Goal: Task Accomplishment & Management: Manage account settings

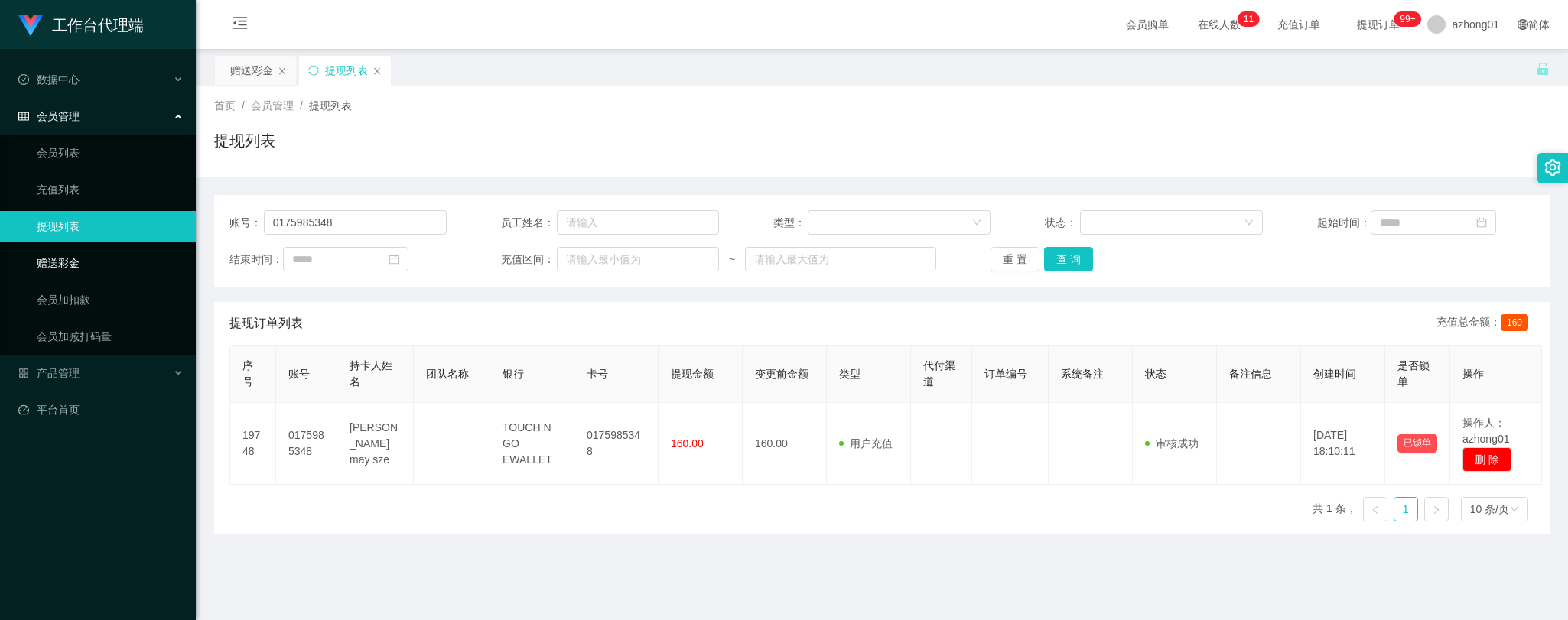
click at [81, 261] on link "赠送彩金" at bounding box center [110, 263] width 147 height 30
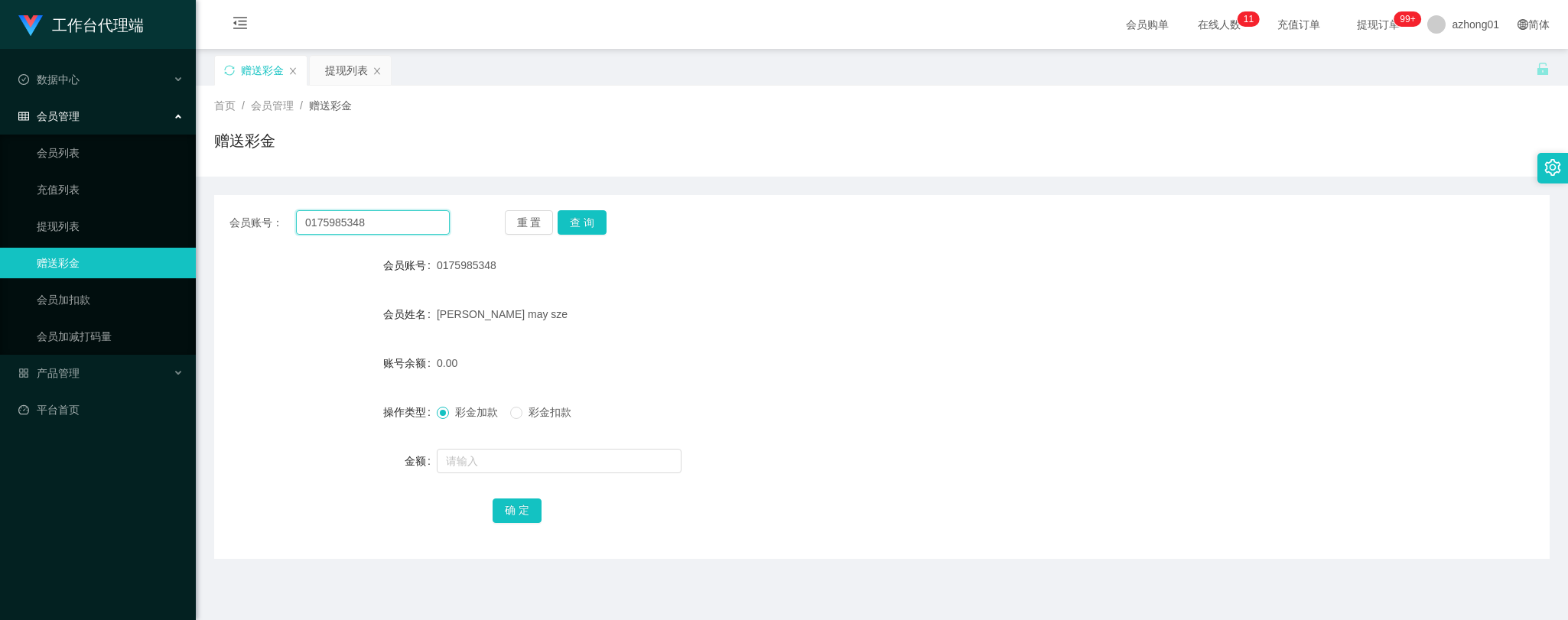
drag, startPoint x: 383, startPoint y: 218, endPoint x: 242, endPoint y: 207, distance: 141.4
click at [242, 207] on div "会员账号： 0175985348 重 置 查 询 会员账号 0175985348 会员姓名 [PERSON_NAME] may sze 账号余额 0.00 操…" at bounding box center [882, 376] width 1335 height 364
paste input "CarolW"
click at [580, 220] on button "查 询" at bounding box center [583, 223] width 49 height 25
drag, startPoint x: 349, startPoint y: 218, endPoint x: 248, endPoint y: 215, distance: 101.0
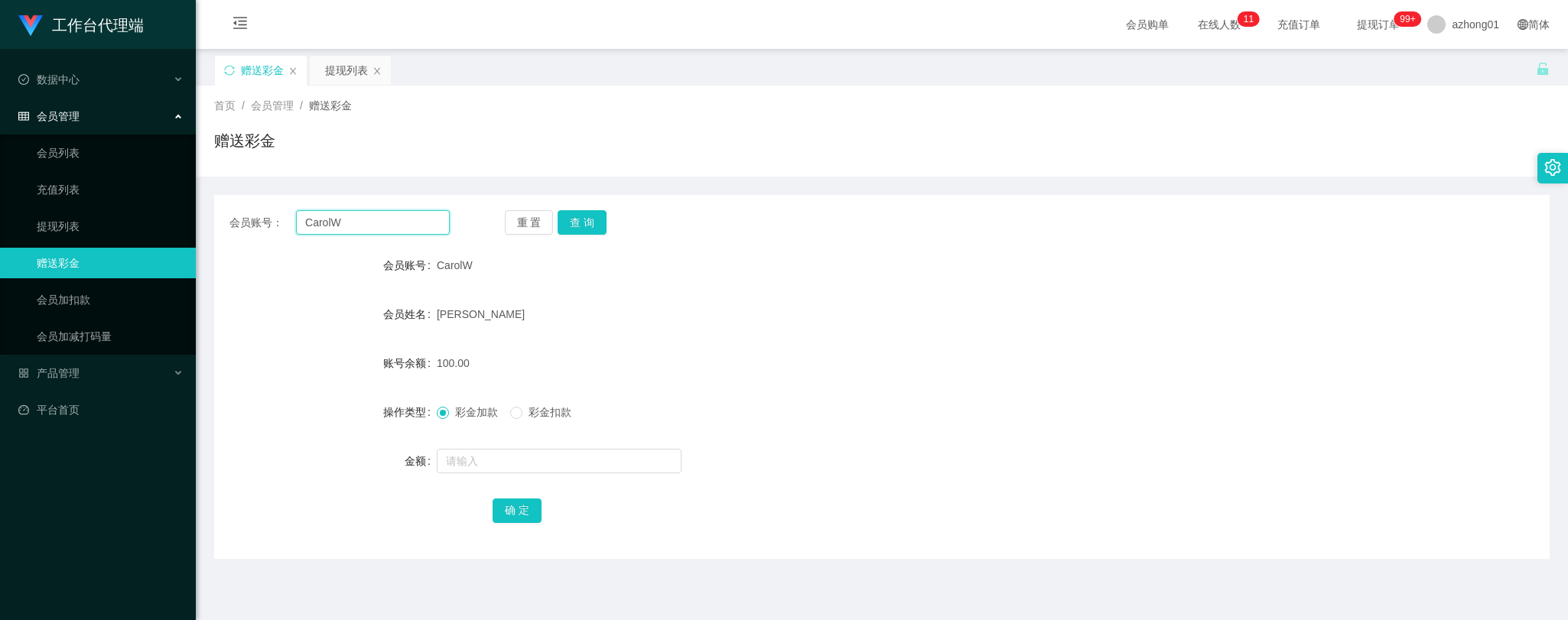
click at [248, 215] on div "会员账号： [PERSON_NAME]" at bounding box center [339, 223] width 220 height 25
paste input "text"
type input "CarolW"
click at [584, 215] on button "查 询" at bounding box center [583, 223] width 49 height 25
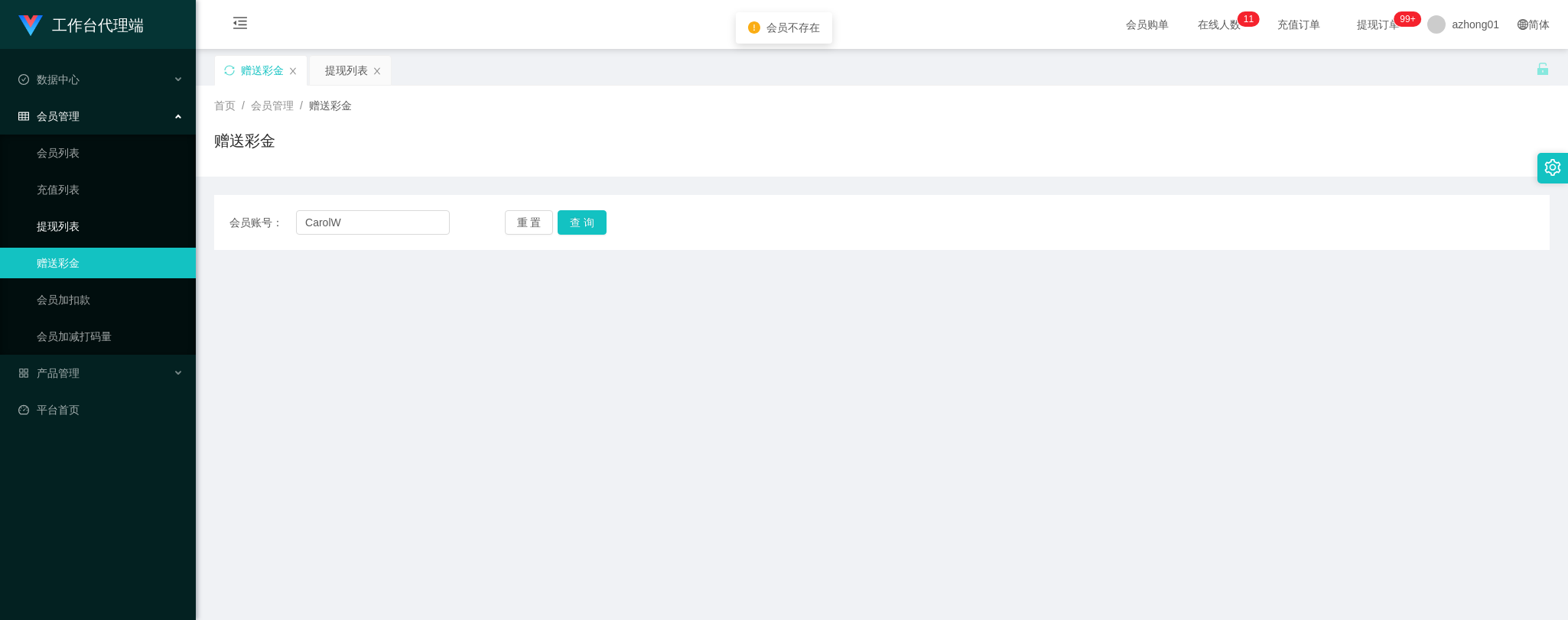
click at [66, 222] on link "提现列表" at bounding box center [110, 226] width 147 height 30
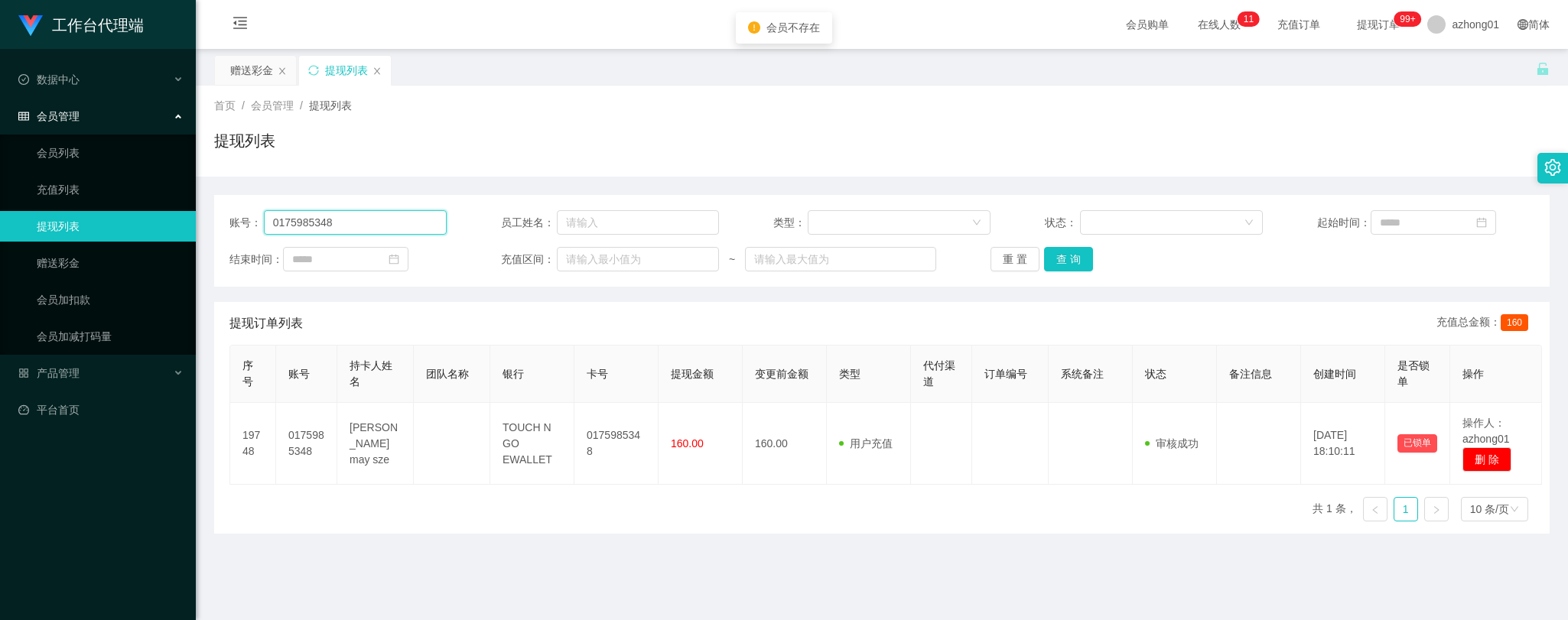
drag, startPoint x: 353, startPoint y: 223, endPoint x: 184, endPoint y: 216, distance: 169.1
click at [192, 216] on section "工作台代理端 数据中心 会员管理 会员列表 充值列表 提现列表 赠送彩金 会员加扣款 会员加减打码量 产品管理 平台首页 保存配置 重置配置 整体风格设置 主…" at bounding box center [784, 388] width 1568 height 776
paste input "CarolW"
type input "CarolW"
click at [1067, 255] on button "查 询" at bounding box center [1069, 259] width 49 height 25
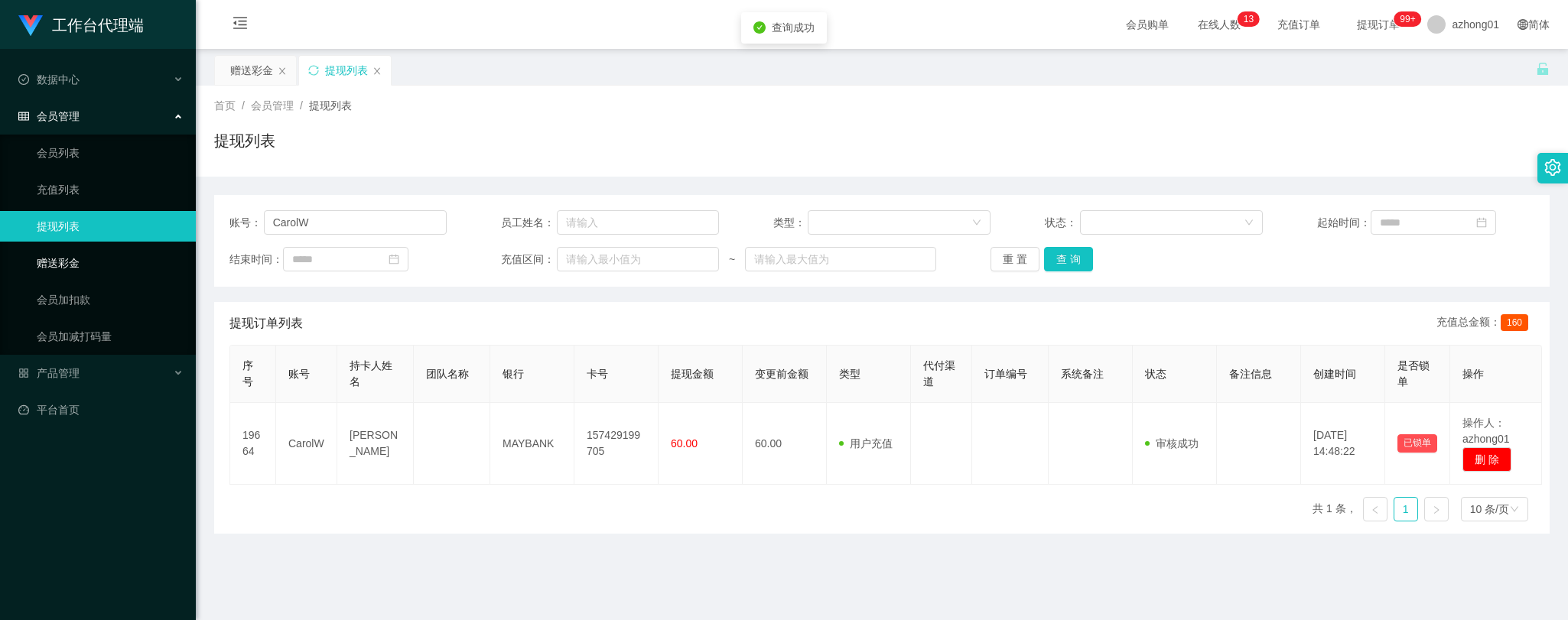
click at [55, 252] on link "赠送彩金" at bounding box center [110, 263] width 147 height 30
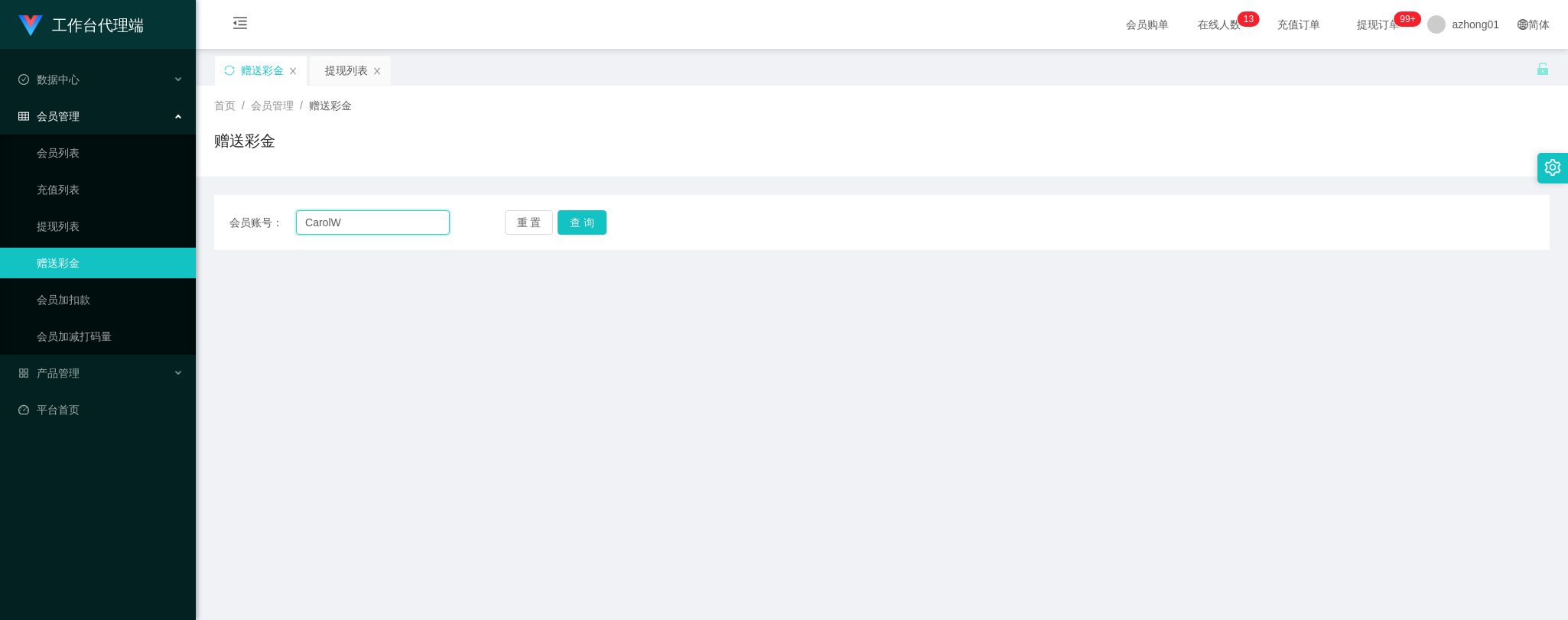
drag, startPoint x: 367, startPoint y: 226, endPoint x: 242, endPoint y: 224, distance: 125.0
click at [242, 224] on div "会员账号： [PERSON_NAME]" at bounding box center [339, 223] width 220 height 25
click at [581, 215] on button "查 询" at bounding box center [583, 223] width 49 height 25
click at [265, 377] on main "关闭左侧 关闭右侧 关闭其它 刷新页面 赠送彩金 提现列表 首页 / 会员管理 / 赠送彩金 / 赠送彩金 会员账号： CarolW 重 置 查 询 会员账号…" at bounding box center [882, 377] width 1372 height 656
drag, startPoint x: 367, startPoint y: 219, endPoint x: 279, endPoint y: 214, distance: 88.1
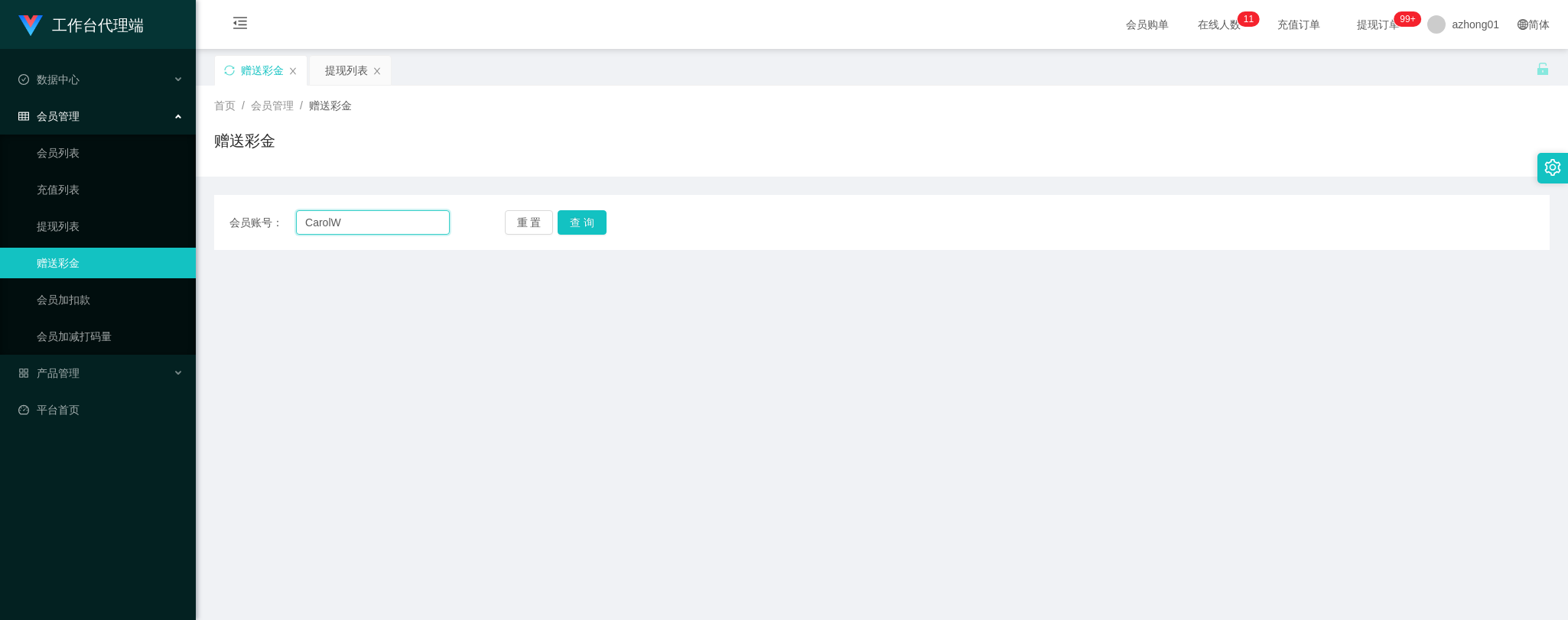
click at [279, 214] on div "会员账号： [PERSON_NAME]" at bounding box center [339, 223] width 220 height 25
paste input "text"
type input "CarolW"
click at [591, 218] on button "查 询" at bounding box center [583, 223] width 49 height 25
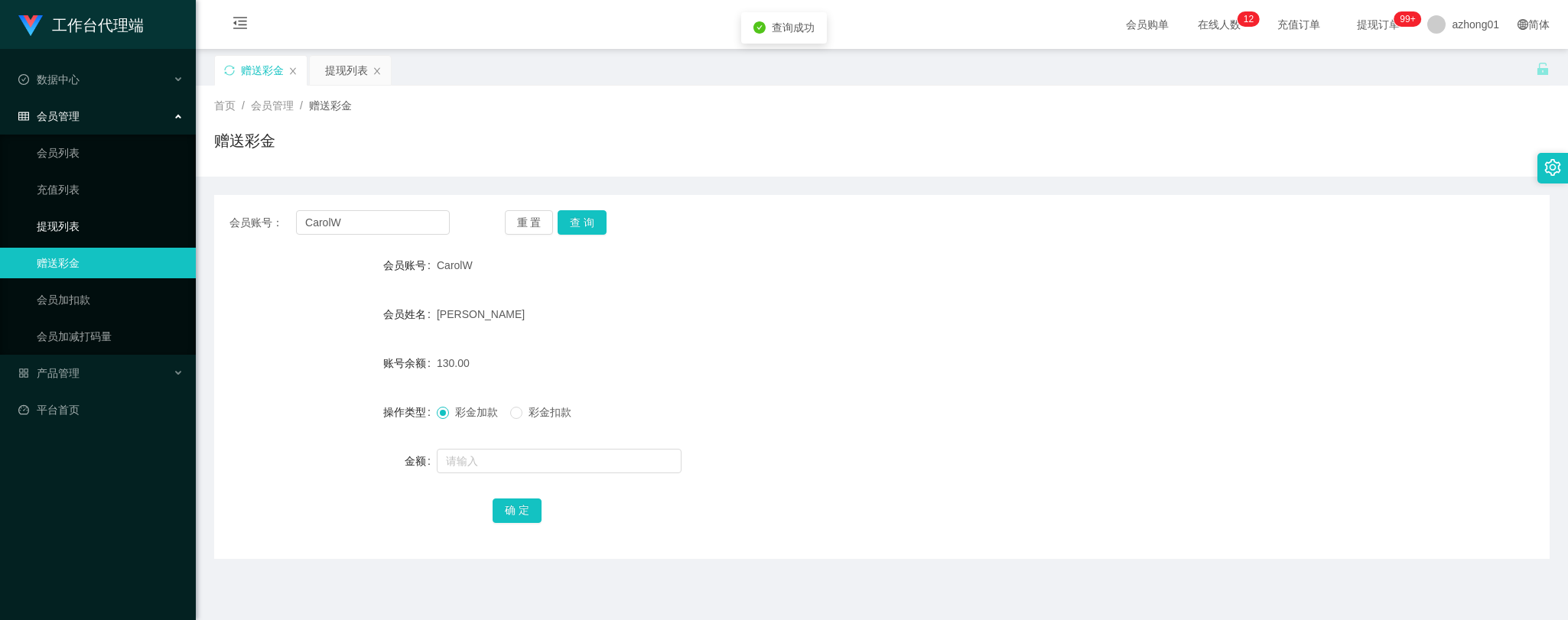
click at [79, 223] on link "提现列表" at bounding box center [110, 226] width 147 height 30
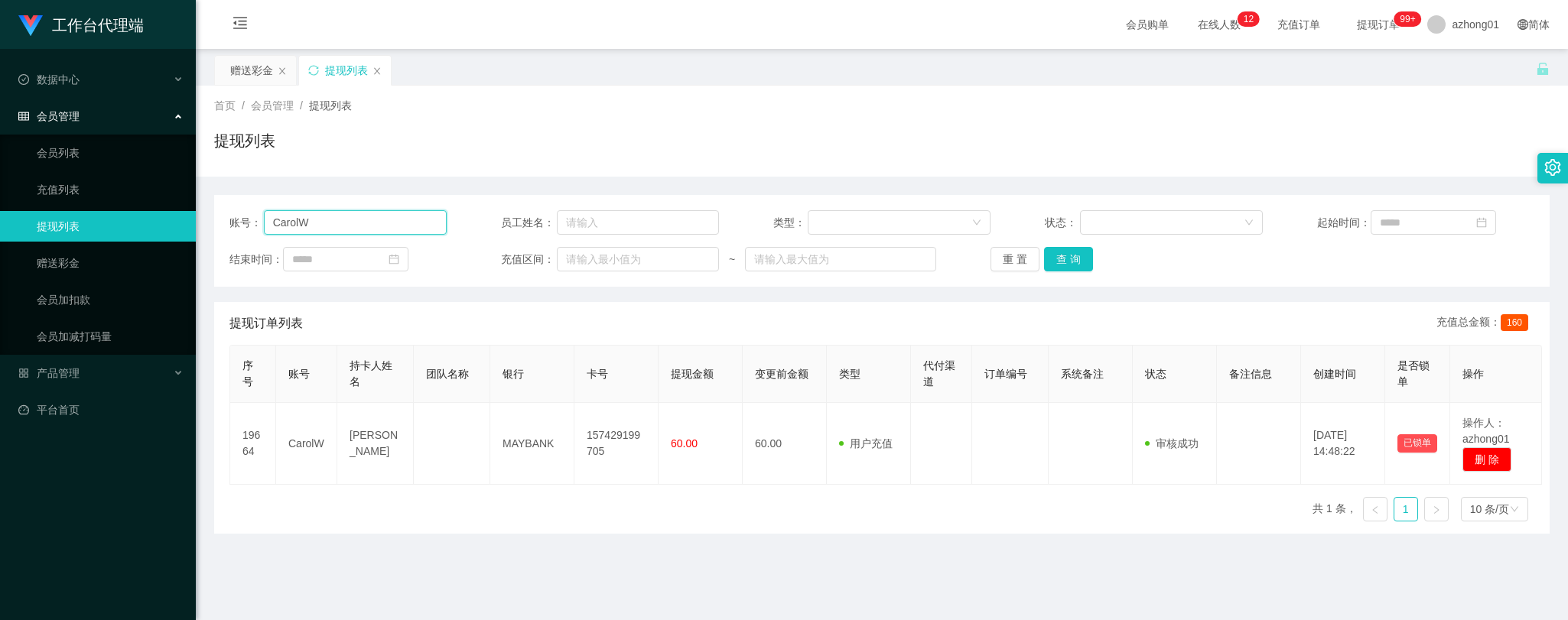
drag, startPoint x: 325, startPoint y: 226, endPoint x: 219, endPoint y: 223, distance: 106.0
click at [219, 223] on div "账号： CarolW 员工姓名： 类型： 状态： 起始时间： 结束时间： 充值区间： ~ 重 置 查 询" at bounding box center [882, 241] width 1335 height 92
click at [1072, 254] on button "查 询" at bounding box center [1069, 259] width 49 height 25
click at [1073, 264] on button "查 询" at bounding box center [1069, 259] width 49 height 25
click at [249, 593] on main "关闭左侧 关闭右侧 关闭其它 刷新页面 赠送彩金 提现列表 首页 / 会员管理 / 提现列表 / 提现列表 账号： [DEMOGRAPHIC_DATA] 员工…" at bounding box center [882, 377] width 1372 height 656
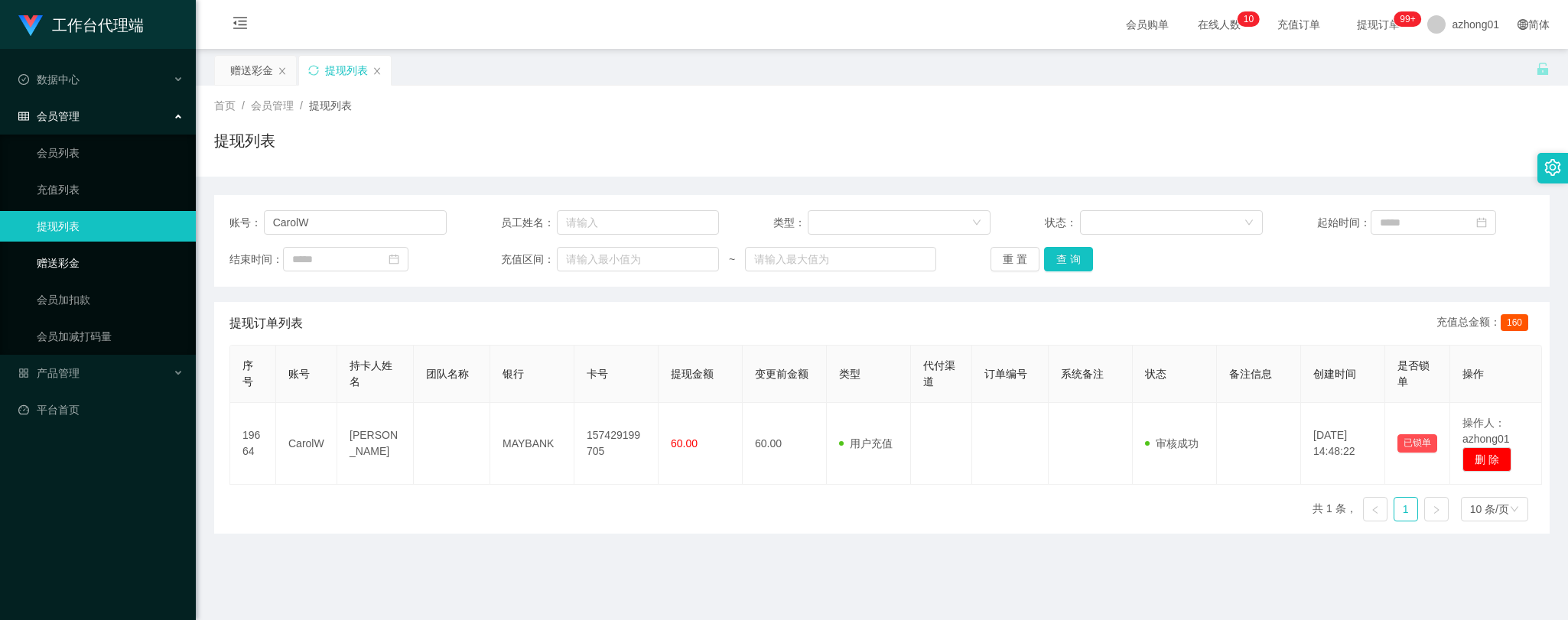
click at [65, 265] on link "赠送彩金" at bounding box center [110, 263] width 147 height 30
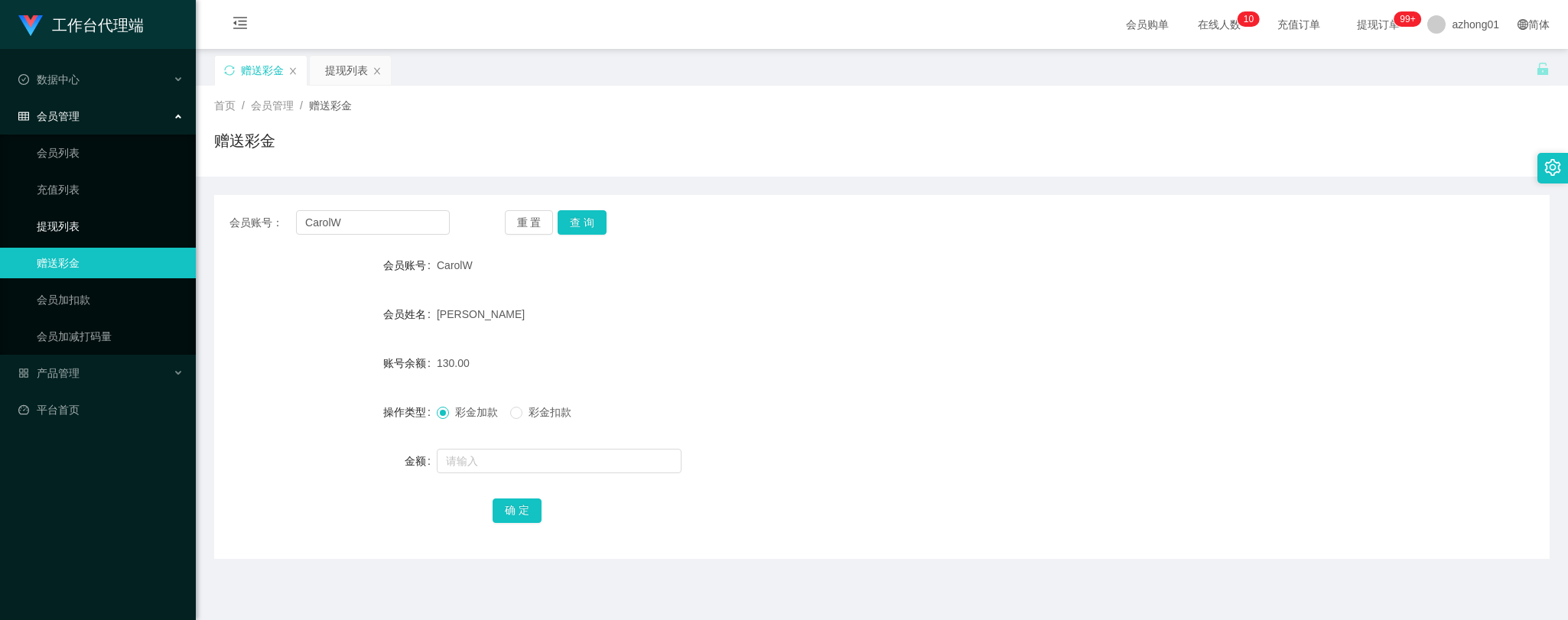
click at [71, 219] on link "提现列表" at bounding box center [110, 226] width 147 height 30
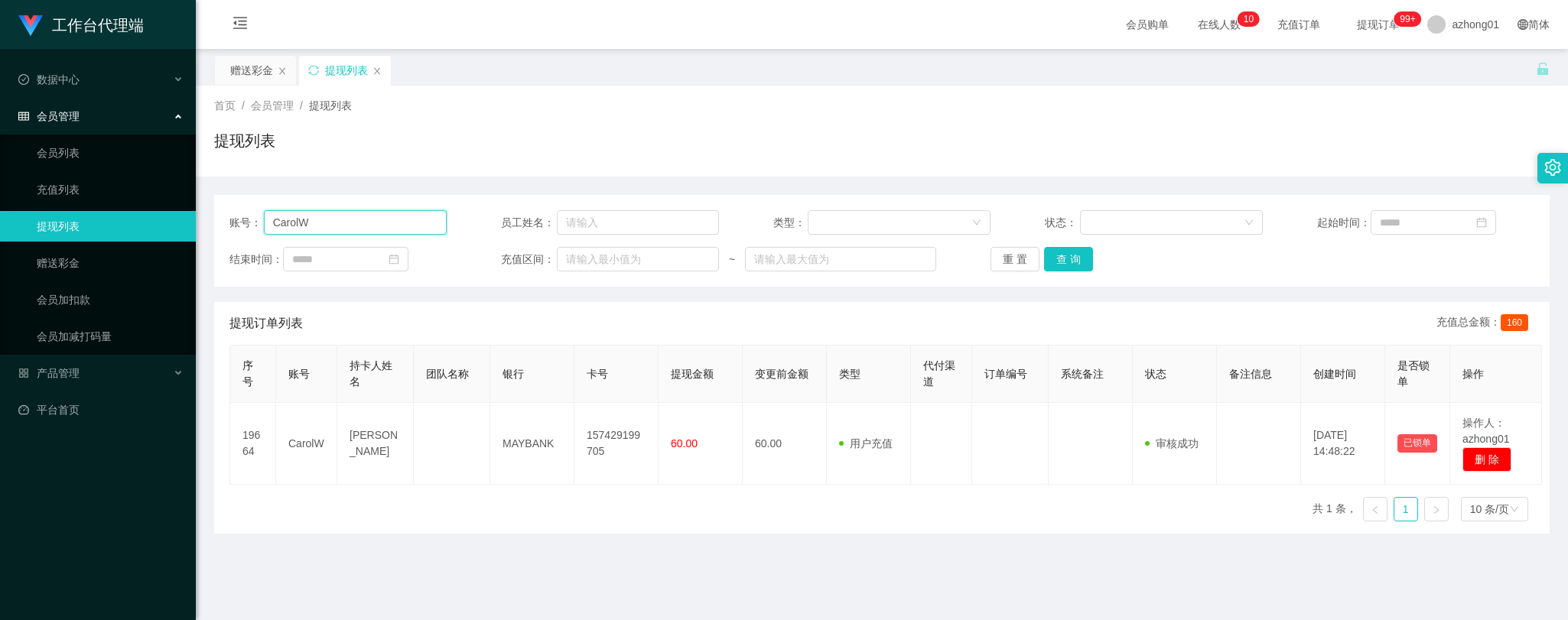
drag, startPoint x: 334, startPoint y: 219, endPoint x: 201, endPoint y: 215, distance: 133.1
click at [194, 214] on section "工作台代理端 数据中心 会员管理 会员列表 充值列表 提现列表 赠送彩金 会员加扣款 会员加减打码量 产品管理 平台首页 保存配置 重置配置 整体风格设置 主…" at bounding box center [784, 388] width 1568 height 776
click at [1067, 258] on button "查 询" at bounding box center [1069, 259] width 49 height 25
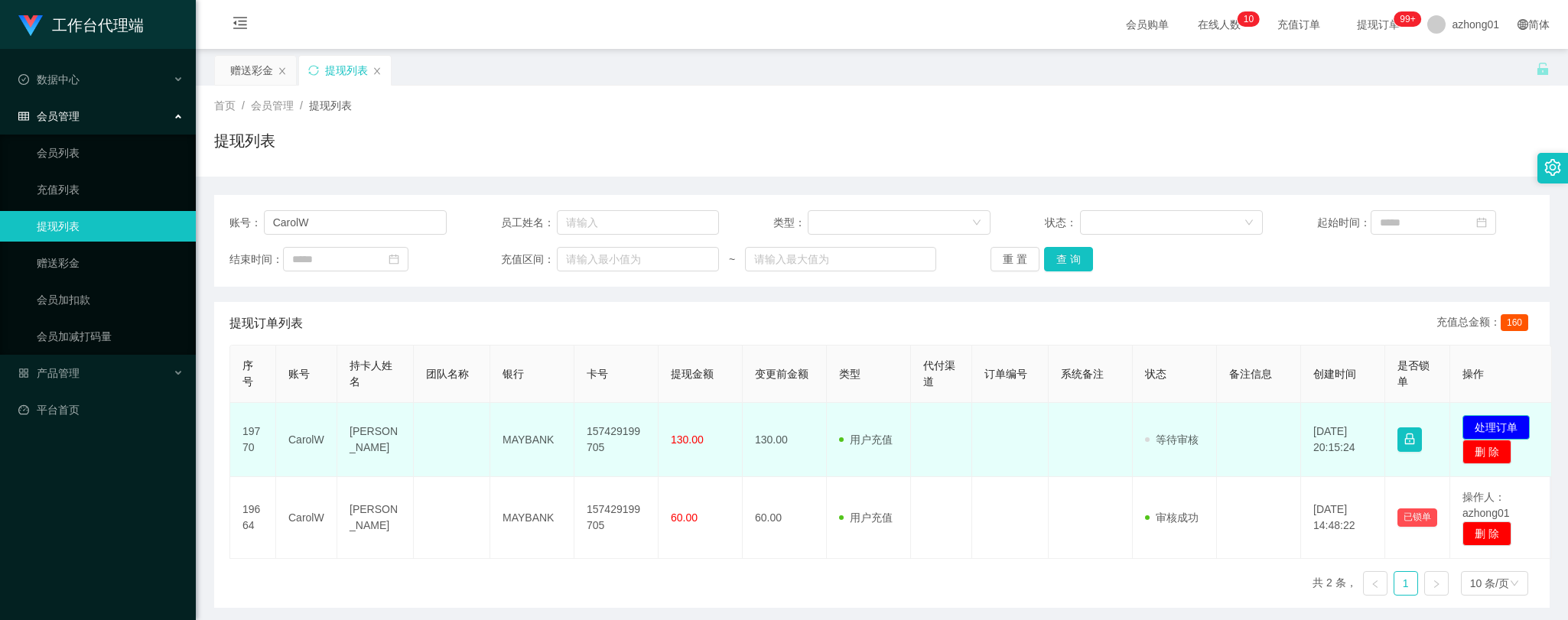
click at [1506, 425] on button "处理订单" at bounding box center [1497, 427] width 67 height 25
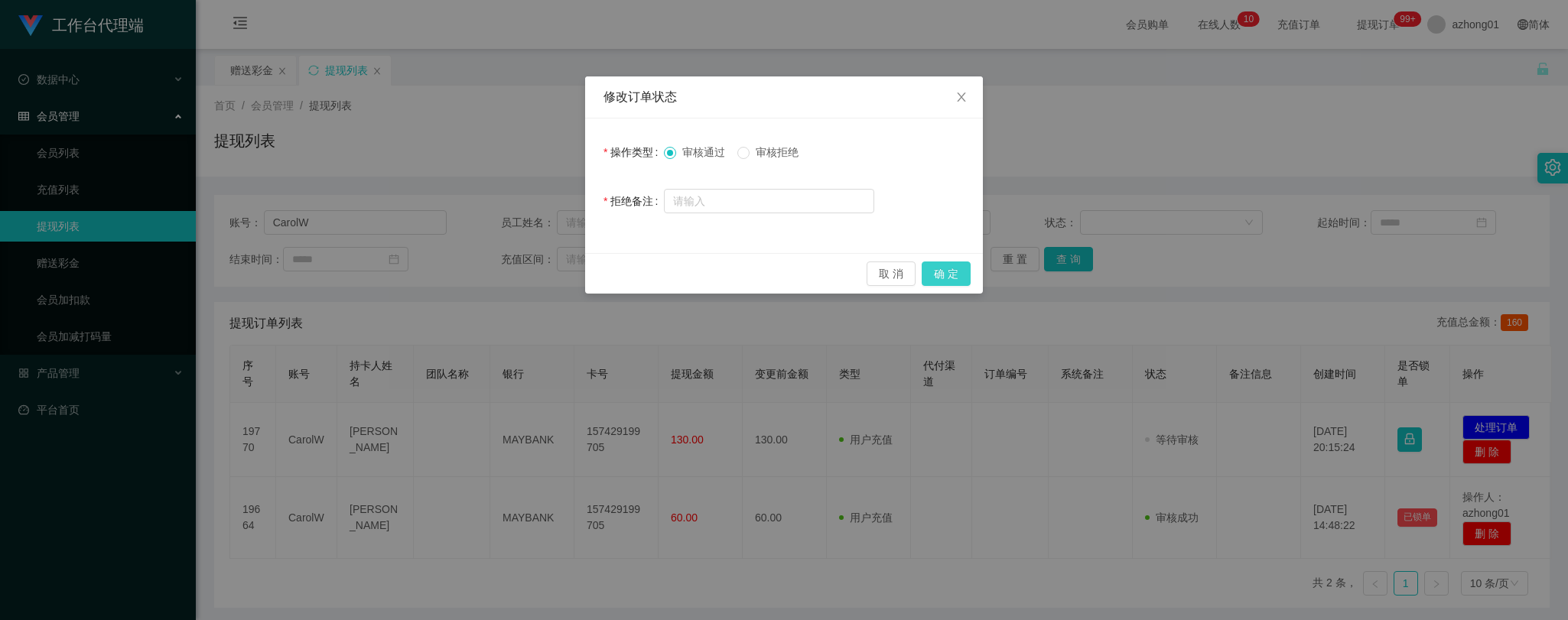
click at [951, 270] on button "确 定" at bounding box center [947, 273] width 49 height 25
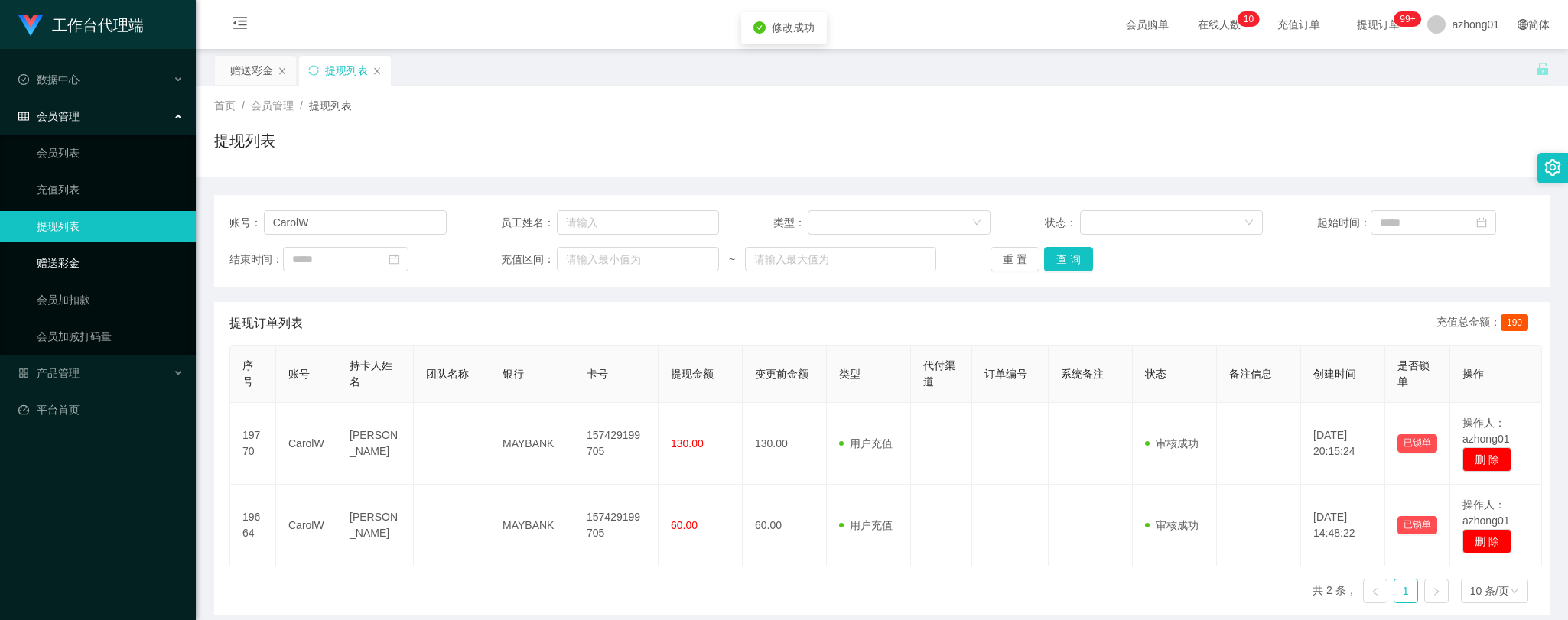
click at [43, 260] on link "赠送彩金" at bounding box center [110, 263] width 147 height 30
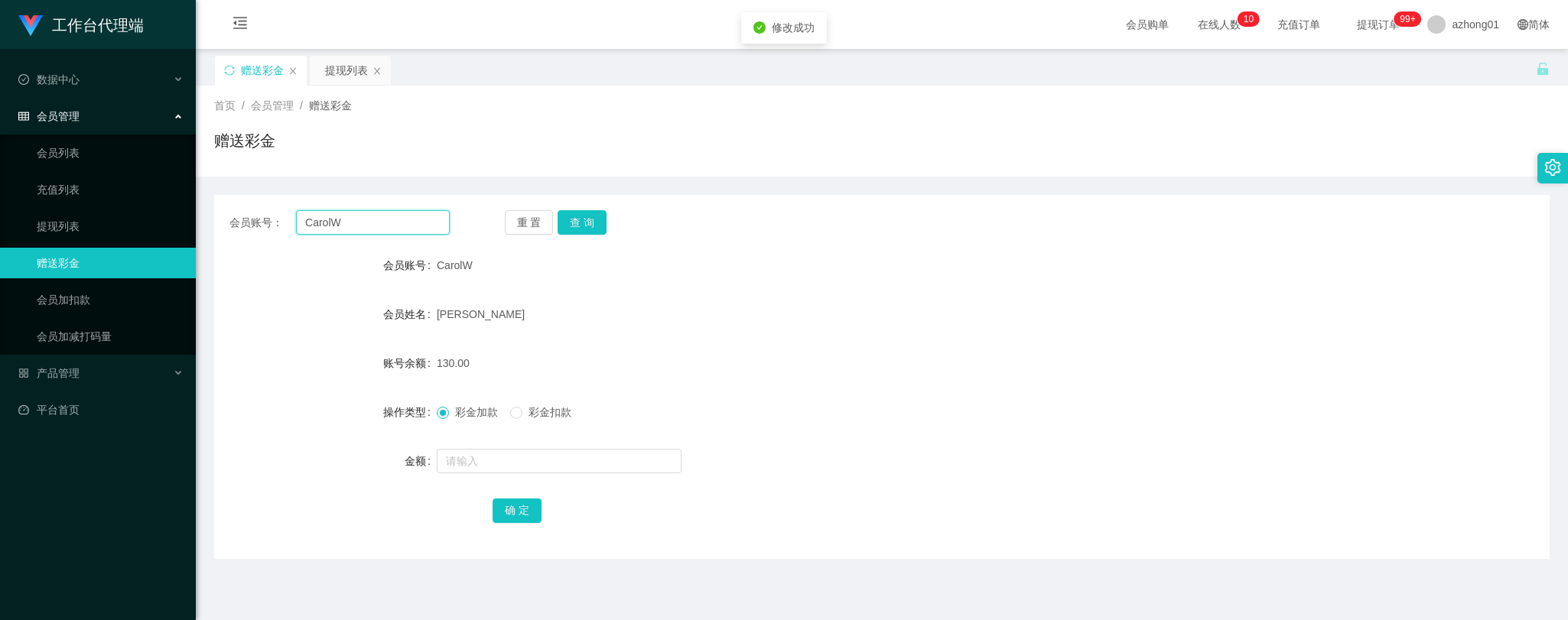
drag, startPoint x: 362, startPoint y: 225, endPoint x: 249, endPoint y: 218, distance: 113.2
click at [249, 218] on div "会员账号： [PERSON_NAME]" at bounding box center [339, 223] width 220 height 25
click at [584, 222] on button "查 询" at bounding box center [583, 223] width 49 height 25
click at [64, 219] on link "提现列表" at bounding box center [110, 226] width 147 height 30
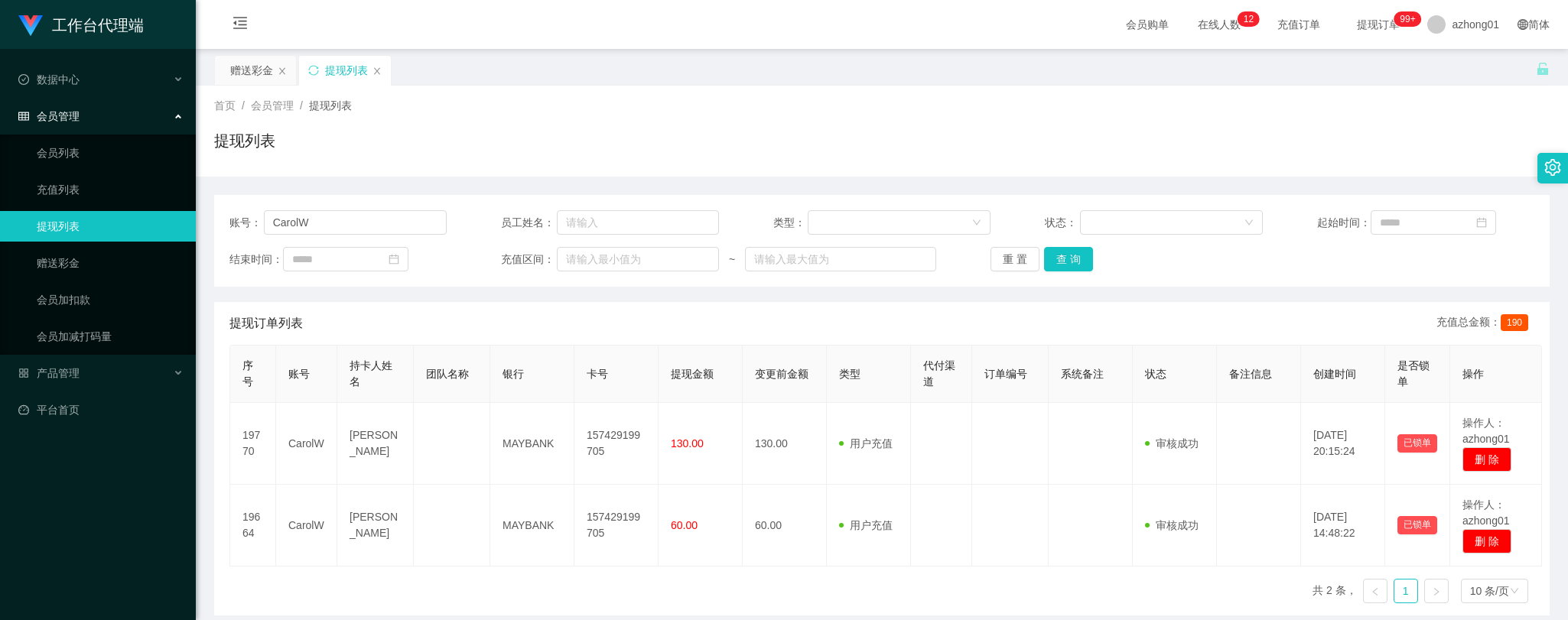
click at [253, 606] on div "序号 账号 持卡人姓名 团队名称 银行 卡号 提现金额 变更前金额 类型 代付渠道 订单编号 系统备注 状态 备注信息 创建时间 是否锁单 操作 19770 …" at bounding box center [882, 480] width 1305 height 271
